Goal: Task Accomplishment & Management: Complete application form

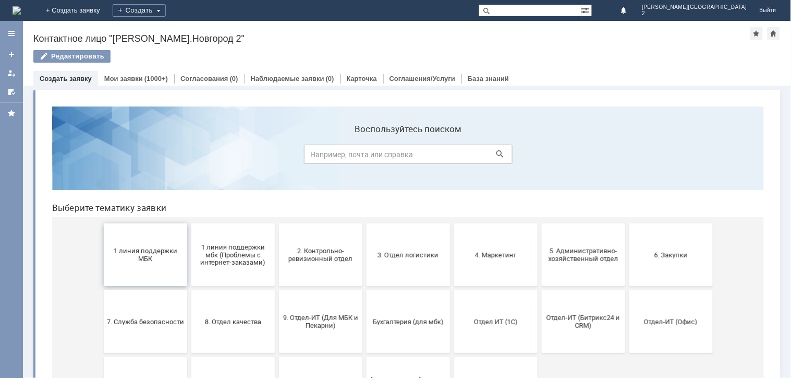
click at [118, 250] on span "1 линия поддержки МБК" at bounding box center [144, 254] width 77 height 16
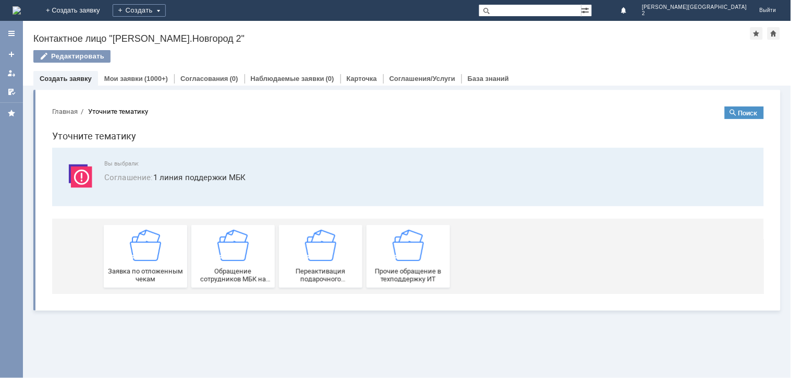
drag, startPoint x: 118, startPoint y: 250, endPoint x: 118, endPoint y: 256, distance: 5.2
click at [118, 252] on div "Заявка по отложенным чекам" at bounding box center [144, 255] width 77 height 53
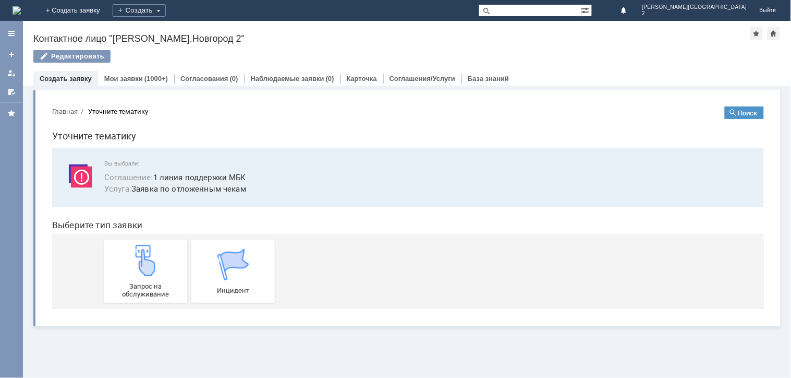
click at [120, 260] on div "Запрос на обслуживание" at bounding box center [144, 270] width 77 height 53
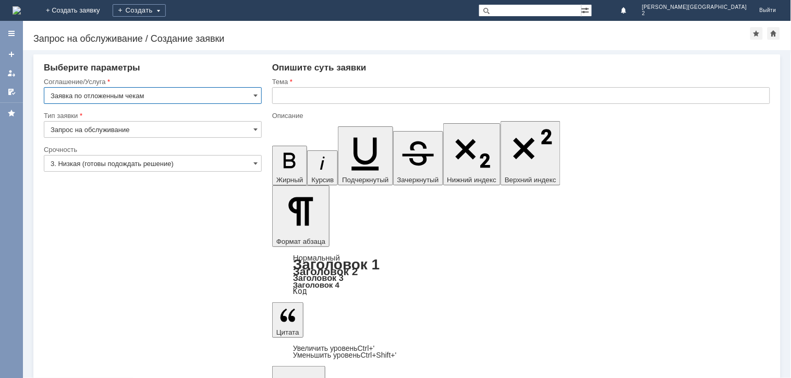
click at [121, 161] on input "3. Низкая (готовы подождать решение)" at bounding box center [153, 163] width 218 height 17
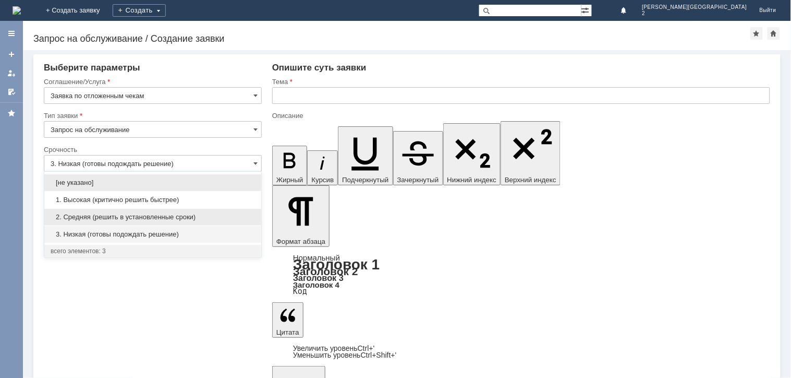
click at [128, 214] on span "2. Средняя (решить в установленные сроки)" at bounding box center [153, 217] width 204 height 8
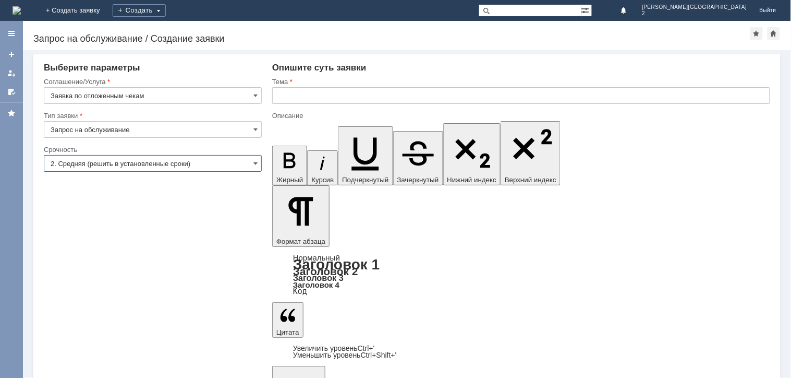
type input "2. Средняя (решить в установленные сроки)"
drag, startPoint x: 368, startPoint y: 77, endPoint x: 366, endPoint y: 86, distance: 9.7
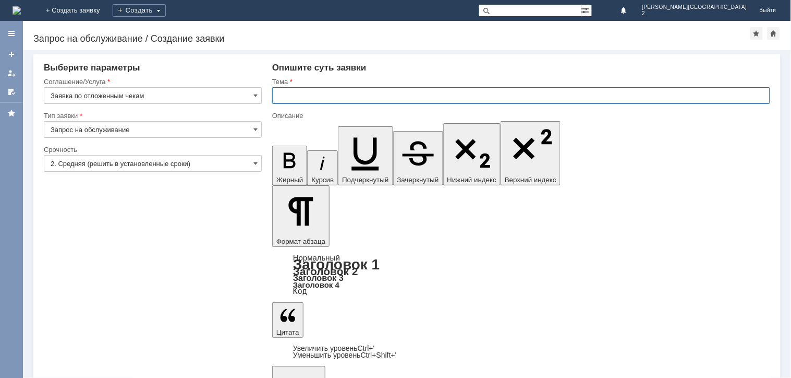
drag, startPoint x: 417, startPoint y: 89, endPoint x: 424, endPoint y: 128, distance: 39.6
click at [419, 92] on input "text" at bounding box center [521, 95] width 498 height 17
paste input "отложенные чеки [DATE]"
type input "отложенные чеки [DATE]"
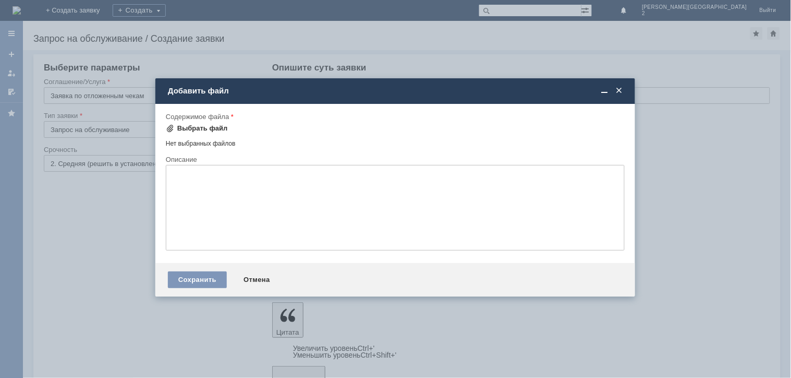
drag, startPoint x: 188, startPoint y: 112, endPoint x: 184, endPoint y: 134, distance: 21.8
click at [188, 113] on div "Содержимое файла" at bounding box center [394, 116] width 457 height 7
click at [184, 134] on div "Выбрать файл" at bounding box center [197, 128] width 62 height 13
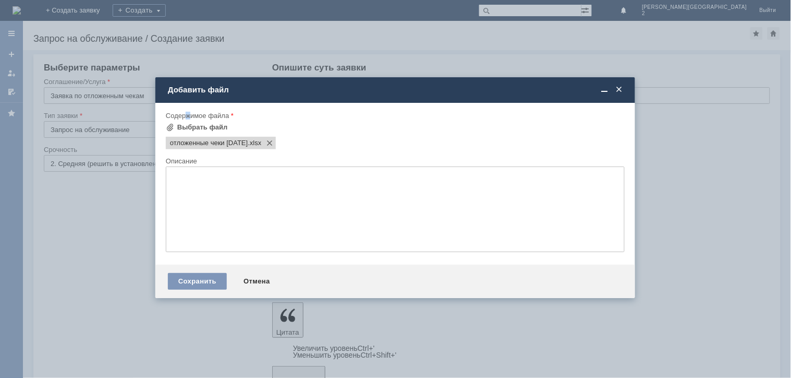
scroll to position [0, 0]
click at [196, 273] on div "Сохранить Отмена" at bounding box center [395, 280] width 480 height 33
click at [200, 289] on div "Сохранить" at bounding box center [197, 281] width 59 height 17
